Goal: Find specific page/section: Find specific page/section

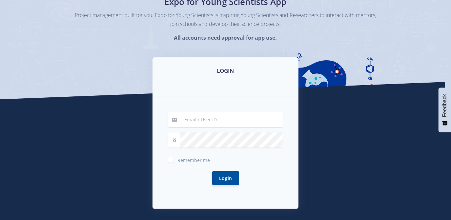
scroll to position [57, 0]
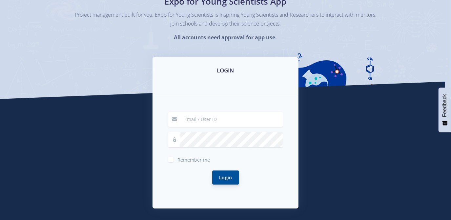
type input "[EMAIL_ADDRESS][DOMAIN_NAME]"
click at [222, 175] on button "Login" at bounding box center [225, 177] width 27 height 14
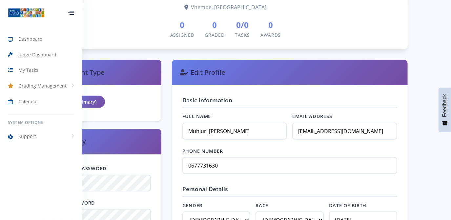
scroll to position [181, 0]
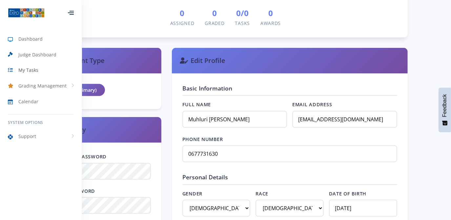
click at [35, 70] on span "My Tasks" at bounding box center [28, 70] width 20 height 7
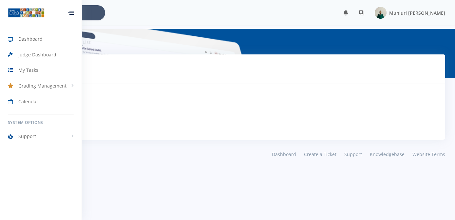
scroll to position [4, 4]
click at [54, 55] on span "Judge Dashboard" at bounding box center [37, 54] width 38 height 7
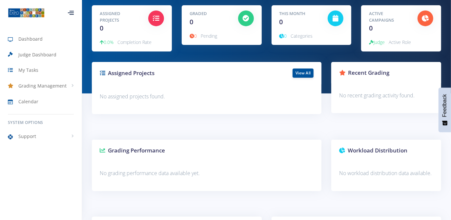
scroll to position [123, 0]
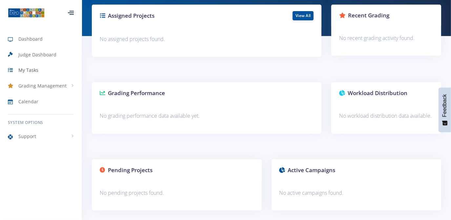
click at [56, 73] on link "My Tasks" at bounding box center [41, 70] width 82 height 15
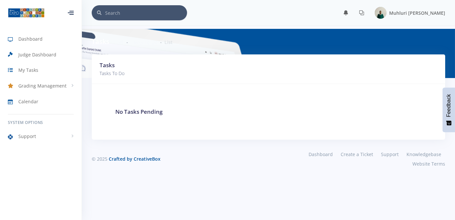
scroll to position [4, 4]
click at [59, 86] on span "Grading Management" at bounding box center [42, 85] width 48 height 7
click at [50, 97] on span "Judge Activities" at bounding box center [43, 99] width 29 height 7
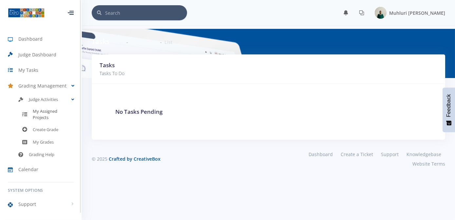
click at [44, 109] on span "My Assigned Projects" at bounding box center [53, 114] width 41 height 13
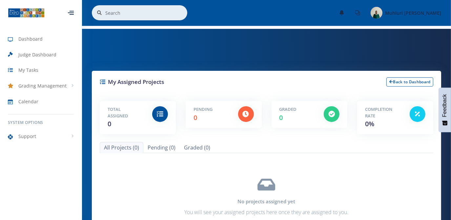
scroll to position [4, 4]
click at [401, 14] on span "Muhluri [PERSON_NAME]" at bounding box center [413, 13] width 56 height 6
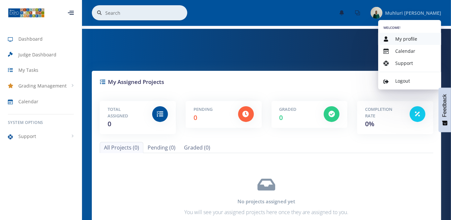
click at [403, 39] on span "My profile" at bounding box center [406, 39] width 22 height 6
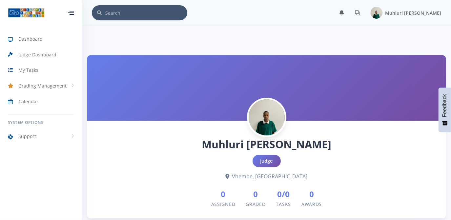
scroll to position [4, 4]
click at [230, 176] on icon at bounding box center [228, 176] width 4 height 5
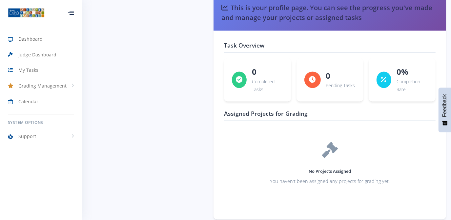
scroll to position [834, 0]
